Goal: Information Seeking & Learning: Learn about a topic

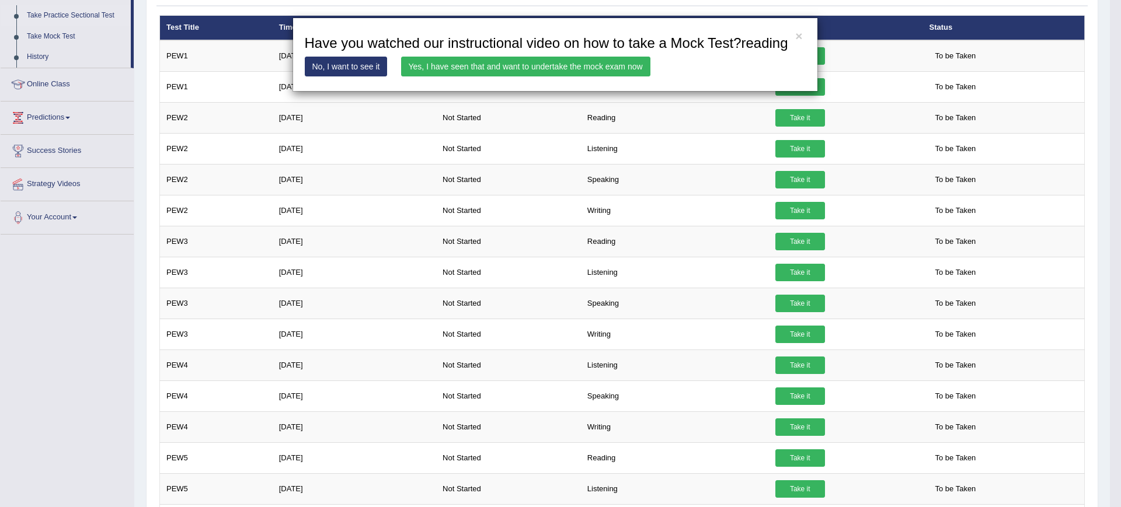
click at [124, 111] on div "× Have you watched our instructional video on how to take a Mock Test?reading N…" at bounding box center [560, 253] width 1121 height 507
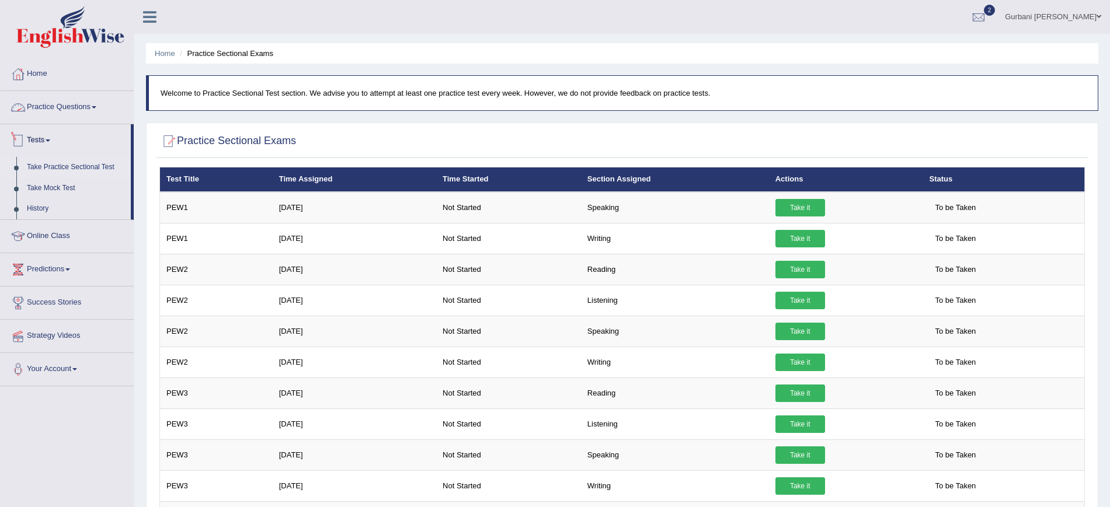
click at [72, 105] on link "Practice Questions" at bounding box center [67, 105] width 133 height 29
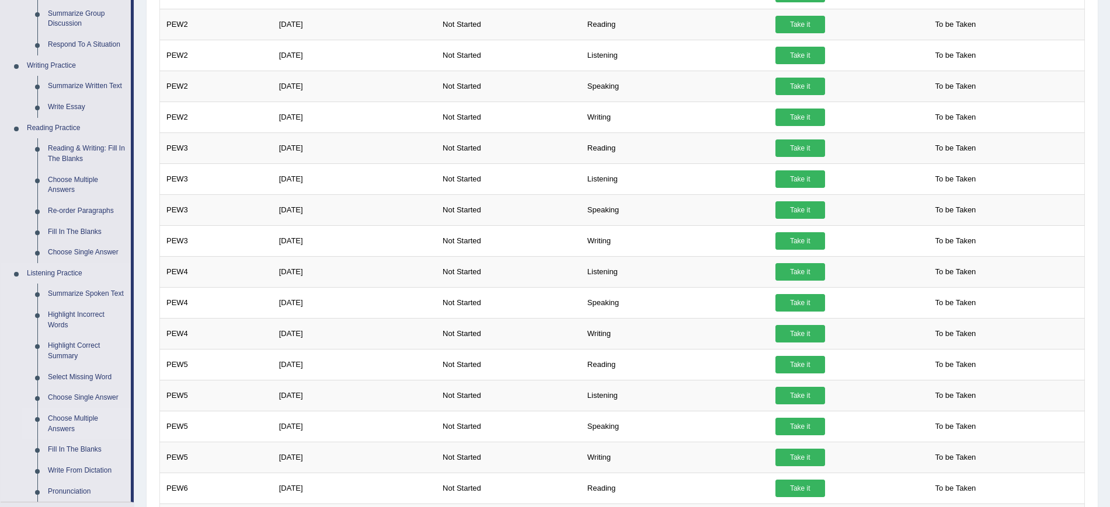
scroll to position [244, 0]
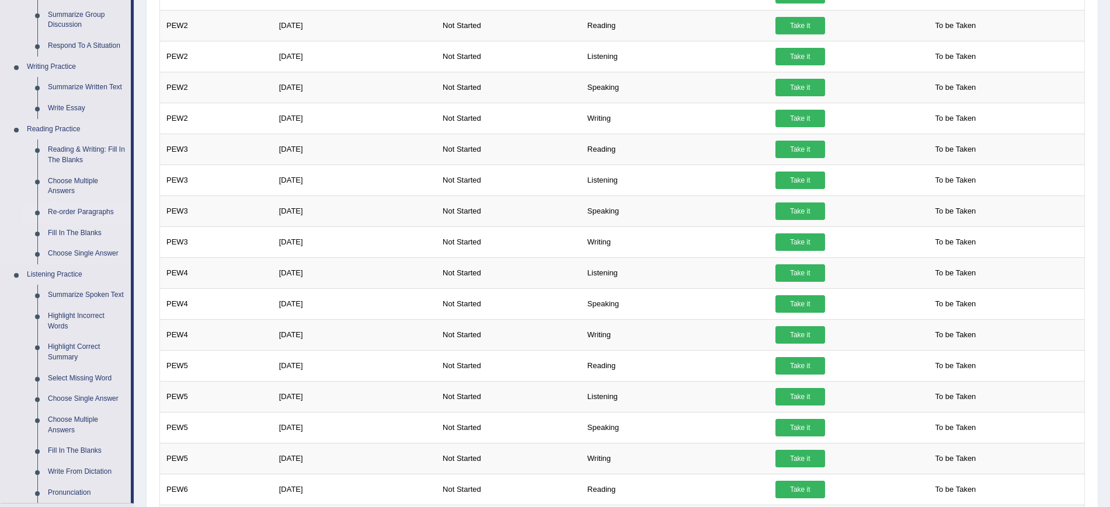
click at [76, 211] on link "Re-order Paragraphs" at bounding box center [87, 212] width 88 height 21
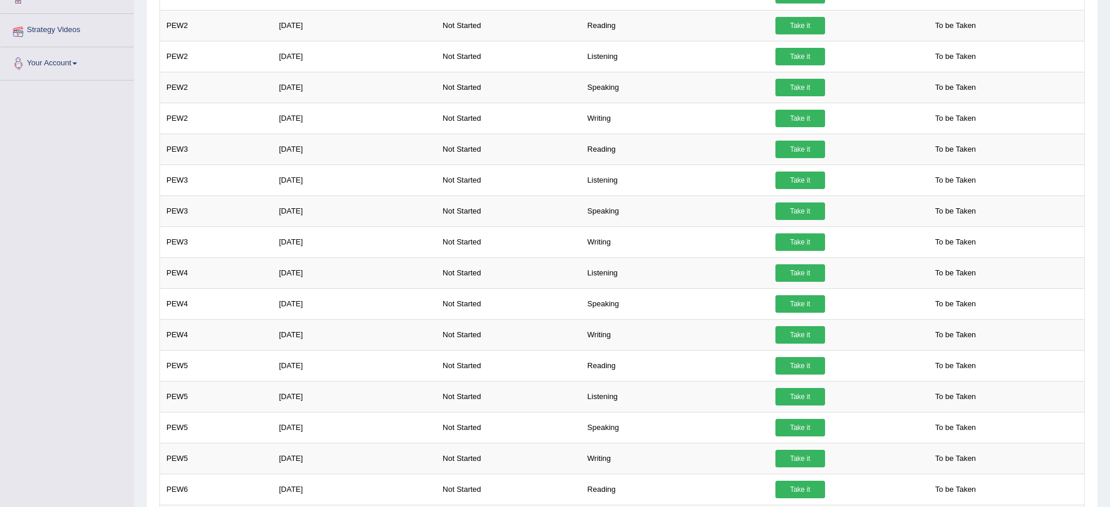
scroll to position [246, 0]
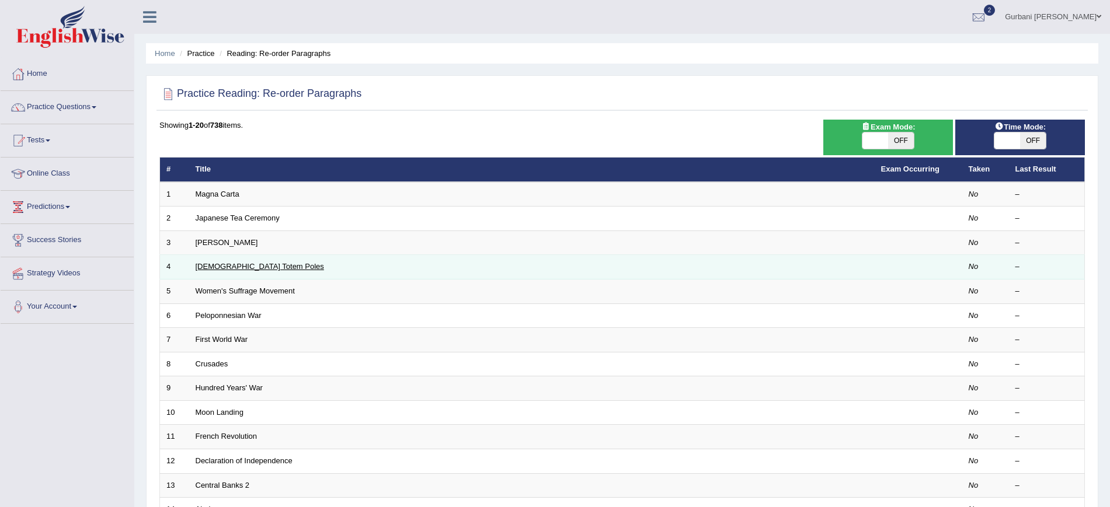
click at [232, 266] on link "[DEMOGRAPHIC_DATA] Totem Poles" at bounding box center [260, 266] width 128 height 9
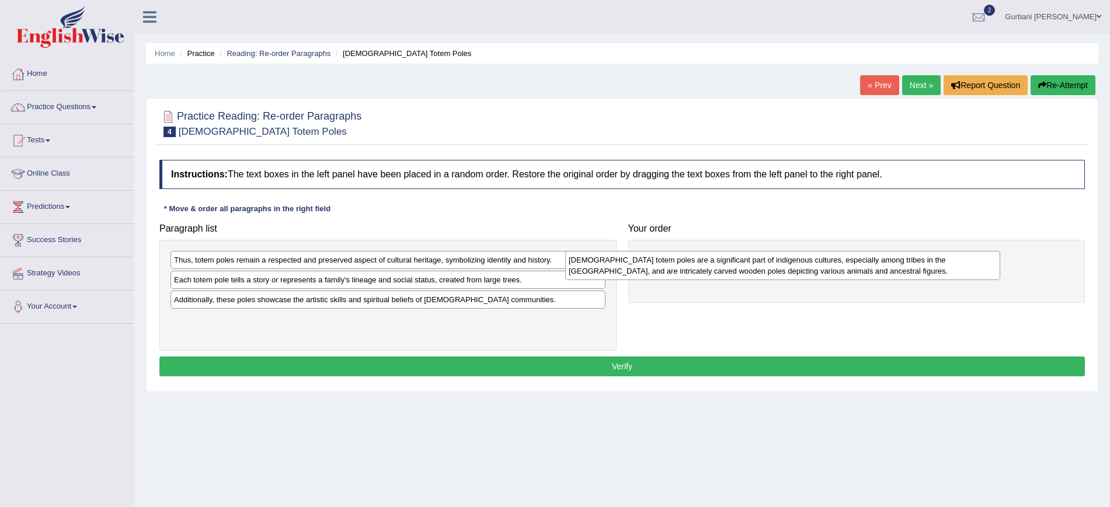
drag, startPoint x: 281, startPoint y: 274, endPoint x: 683, endPoint y: 272, distance: 402.3
click at [683, 272] on div "Native American totem poles are a significant part of indigenous cultures, espe…" at bounding box center [782, 265] width 435 height 29
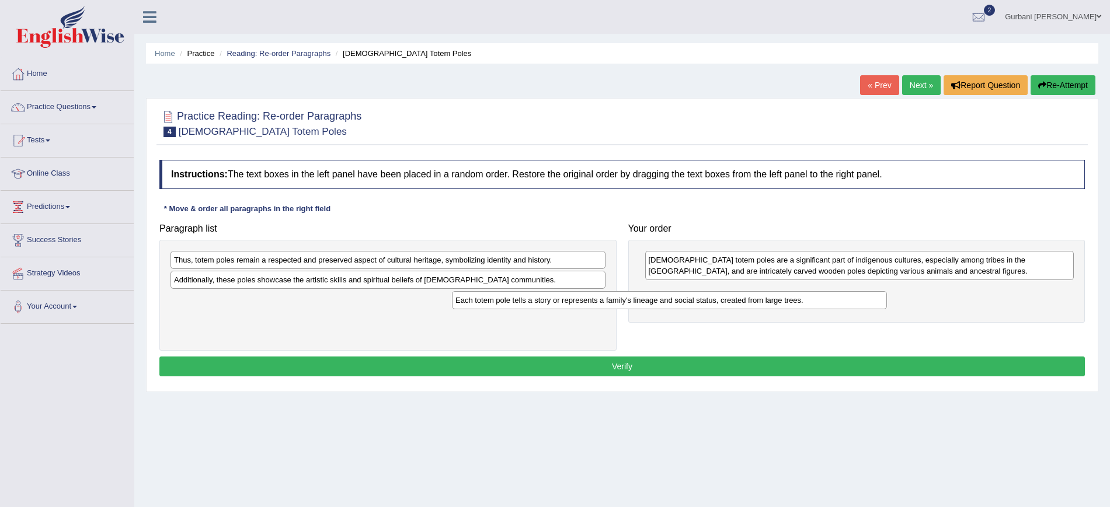
drag, startPoint x: 458, startPoint y: 276, endPoint x: 767, endPoint y: 281, distance: 308.9
click at [767, 291] on div "Each totem pole tells a story or represents a family's lineage and social statu…" at bounding box center [669, 300] width 435 height 18
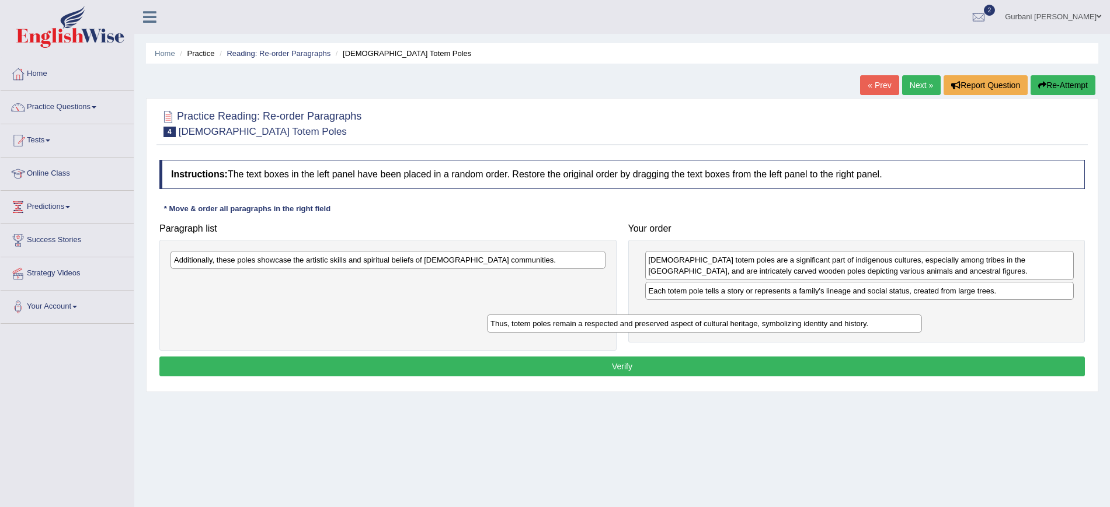
drag, startPoint x: 537, startPoint y: 263, endPoint x: 872, endPoint y: 308, distance: 338.6
click at [872, 315] on div "Thus, totem poles remain a respected and preserved aspect of cultural heritage,…" at bounding box center [704, 324] width 435 height 18
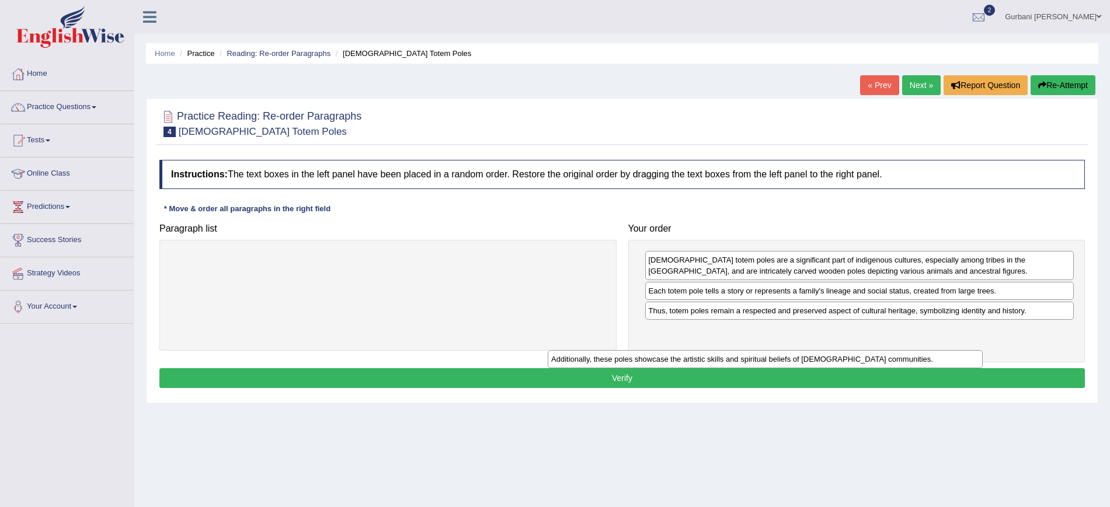
drag, startPoint x: 567, startPoint y: 256, endPoint x: 959, endPoint y: 335, distance: 399.6
click at [959, 350] on div "Additionally, these poles showcase the artistic skills and spiritual beliefs of…" at bounding box center [765, 359] width 435 height 18
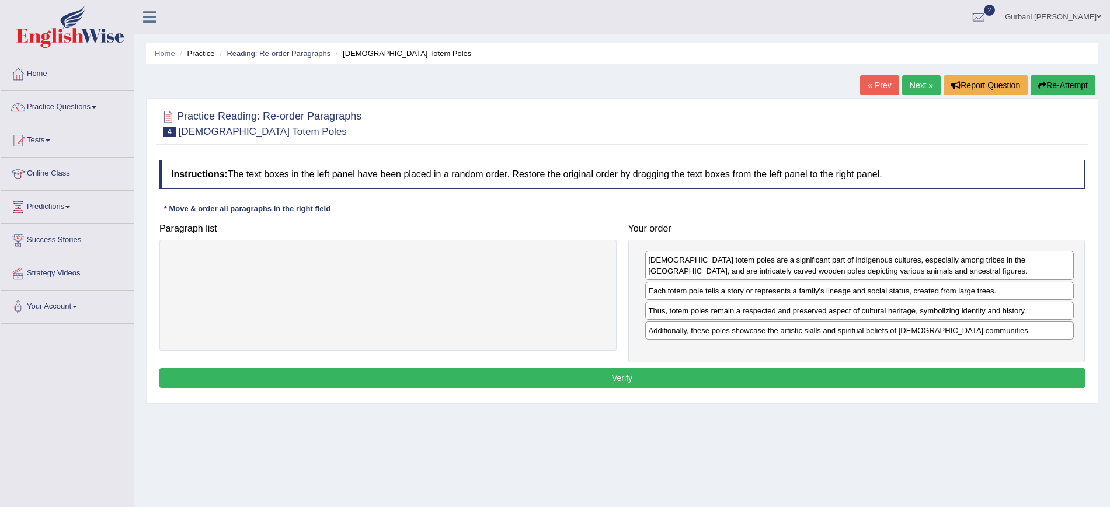
click at [781, 373] on button "Verify" at bounding box center [621, 378] width 925 height 20
